Goal: Navigation & Orientation: Find specific page/section

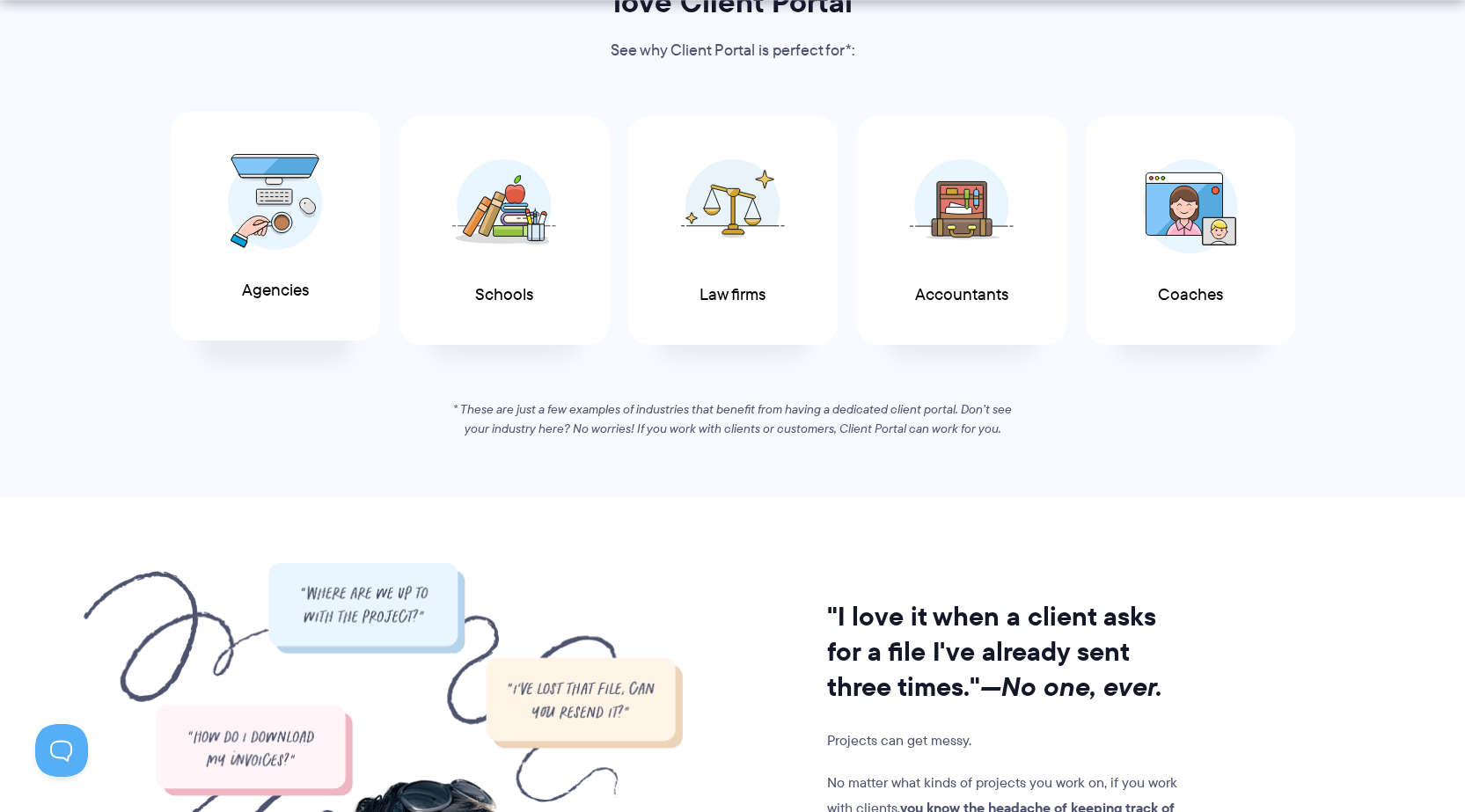
click at [242, 247] on img at bounding box center [275, 203] width 95 height 97
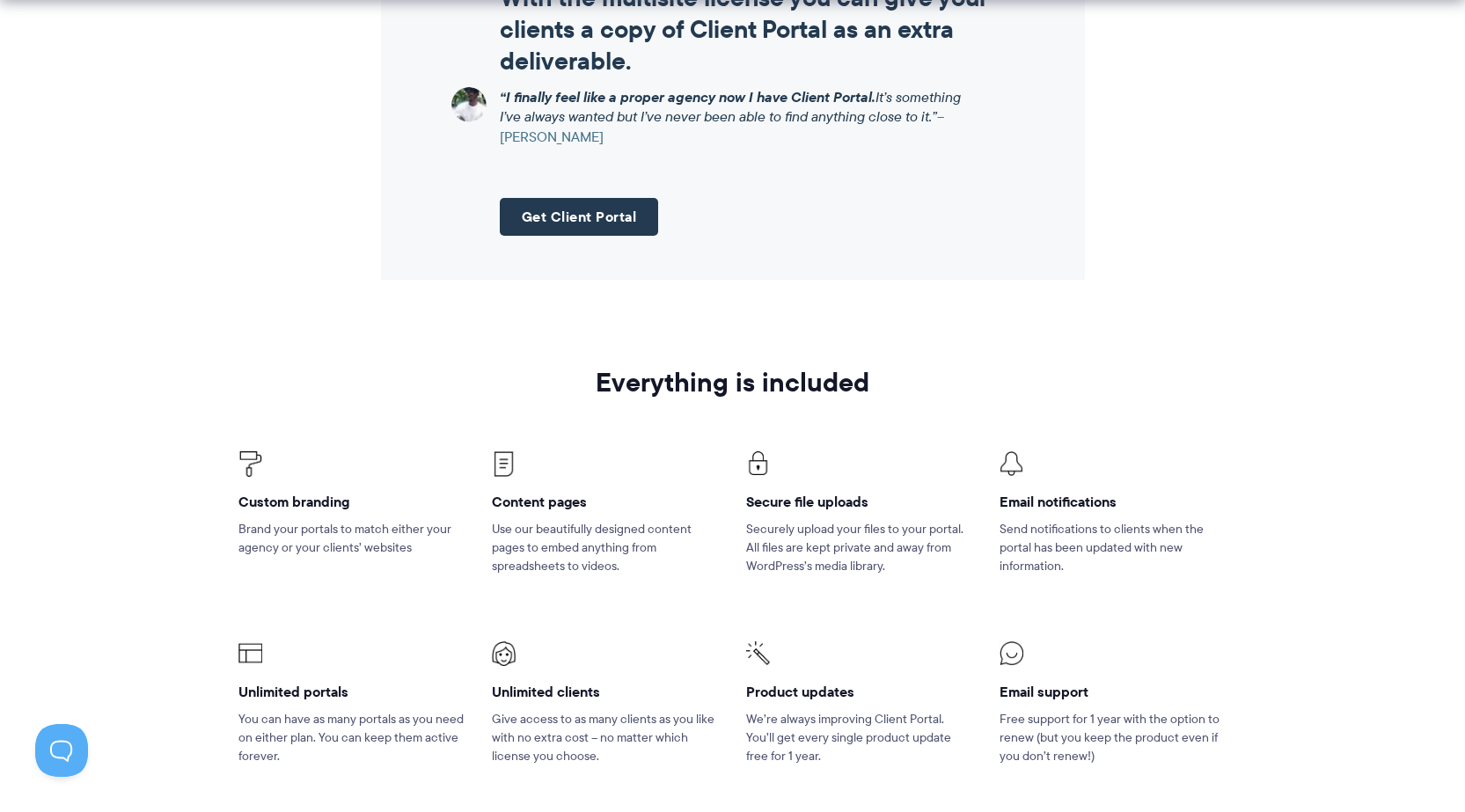
scroll to position [2640, 0]
